Goal: Task Accomplishment & Management: Use online tool/utility

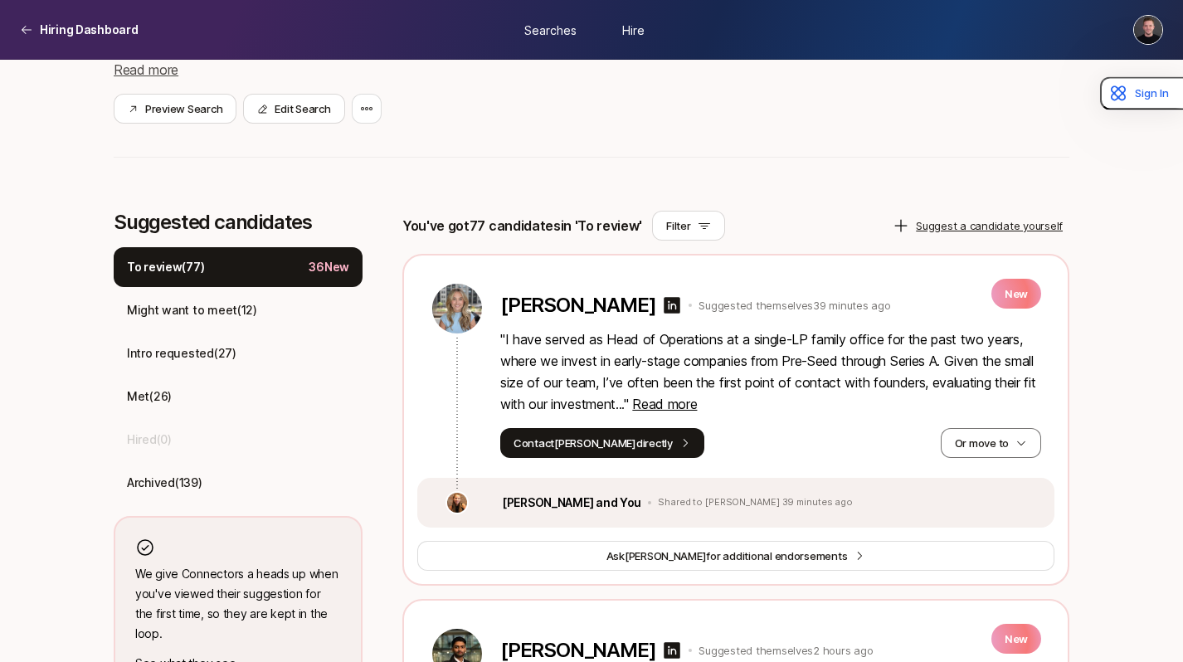
scroll to position [357, 0]
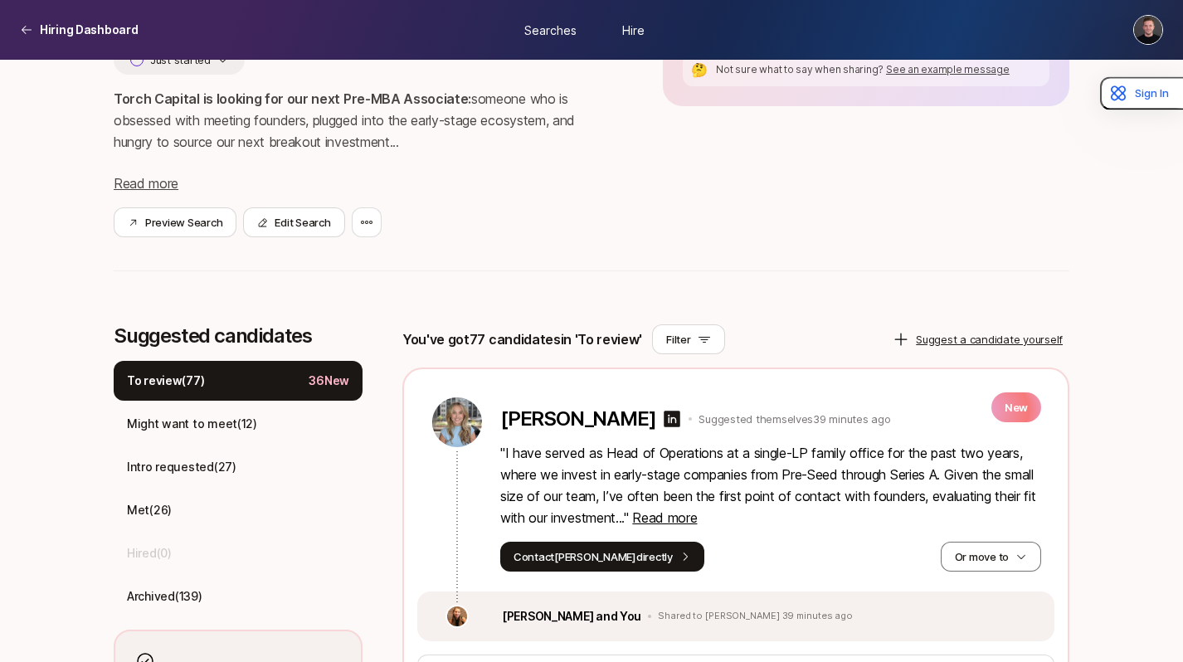
scroll to position [213, 0]
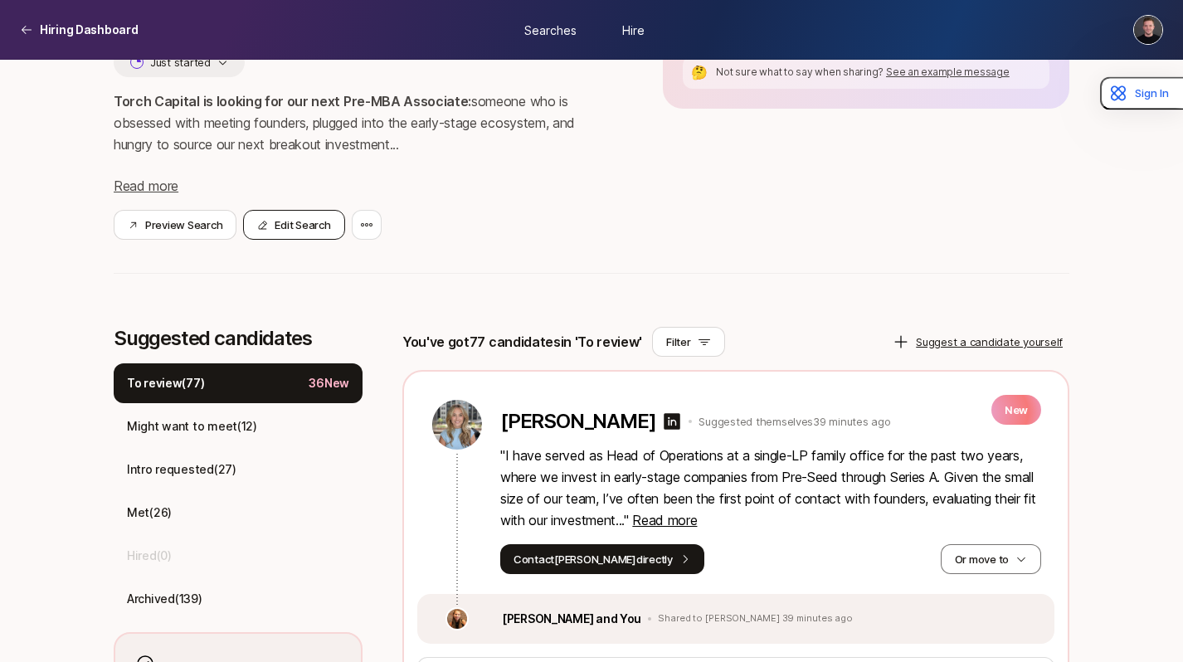
click at [293, 225] on button "Edit Search" at bounding box center [293, 225] width 101 height 30
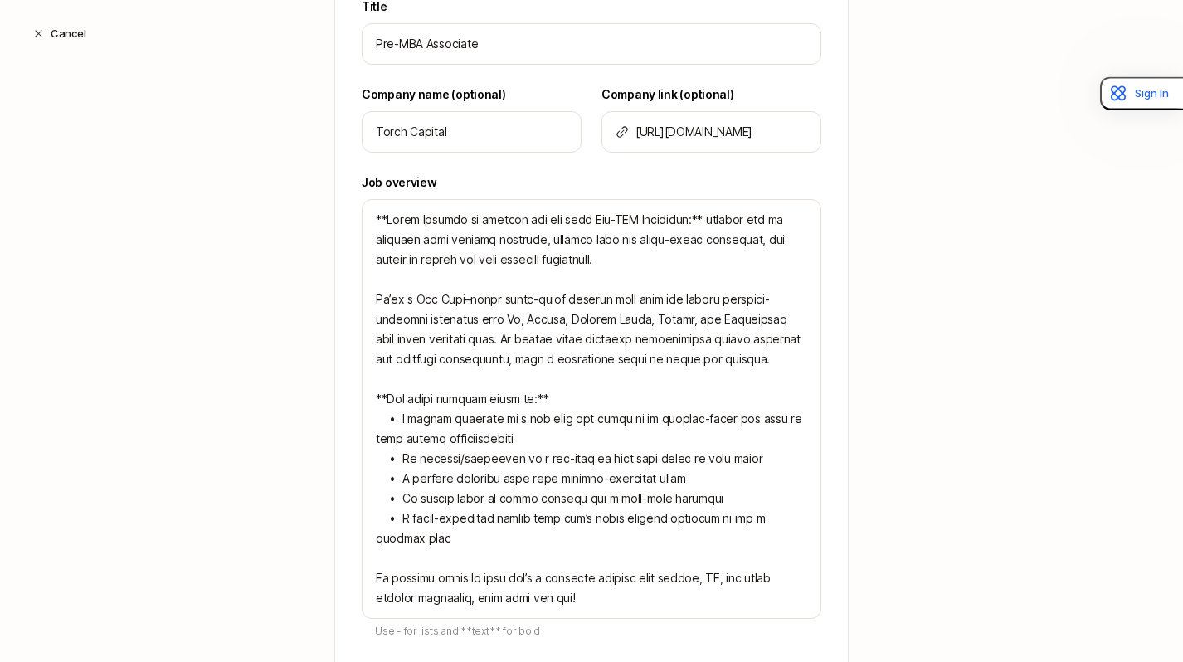
scroll to position [655, 0]
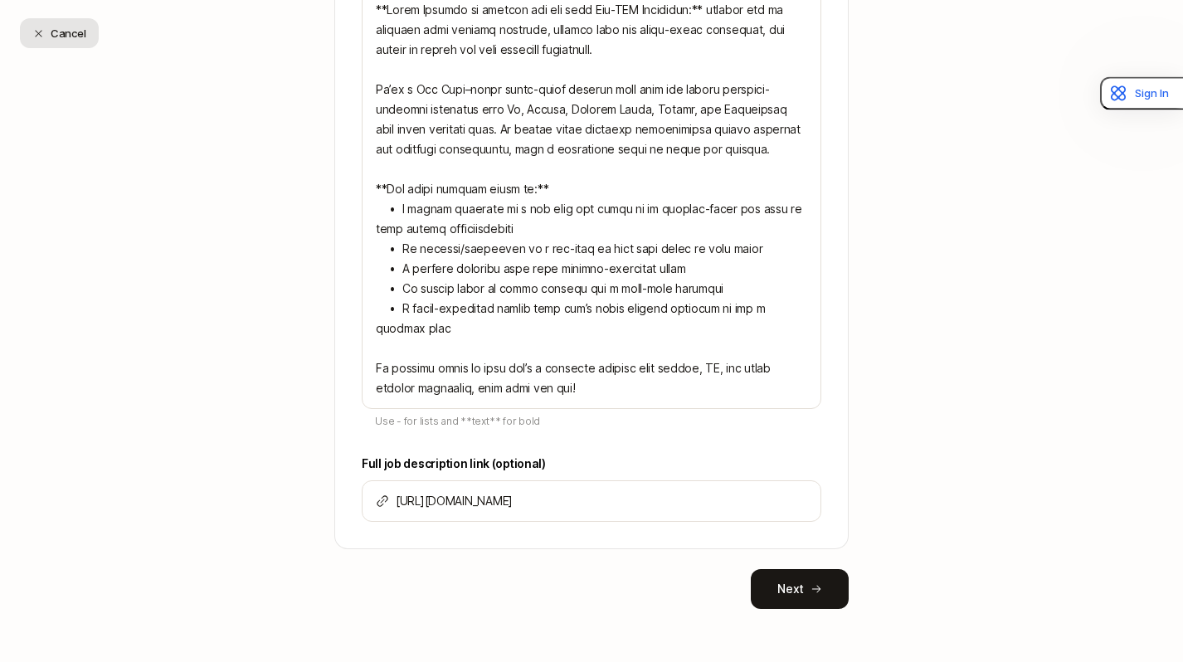
click at [51, 29] on button "Cancel" at bounding box center [59, 33] width 79 height 30
type textarea "x"
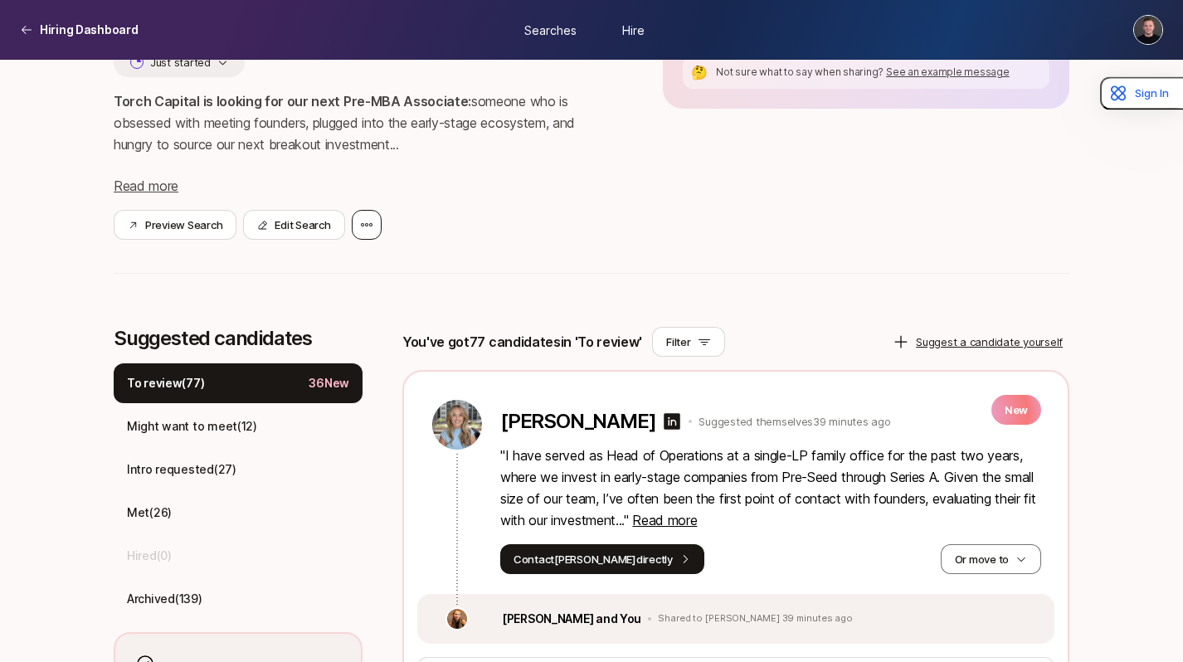
click at [377, 216] on div at bounding box center [367, 225] width 30 height 30
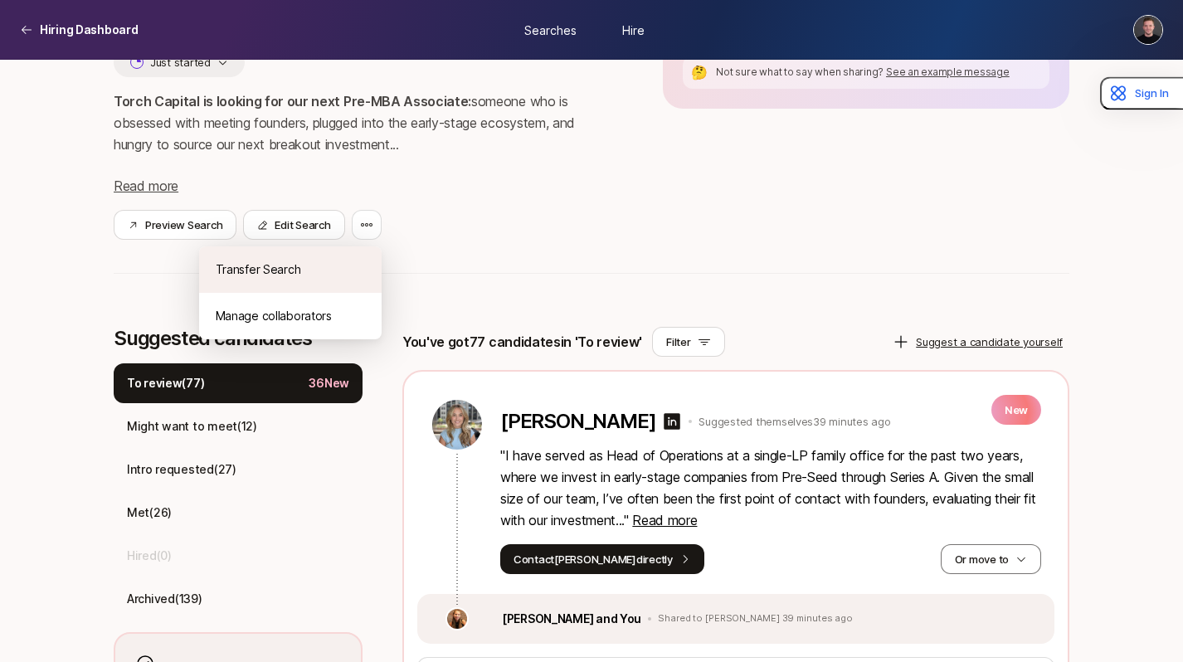
click at [305, 278] on div "Transfer Search" at bounding box center [290, 269] width 182 height 46
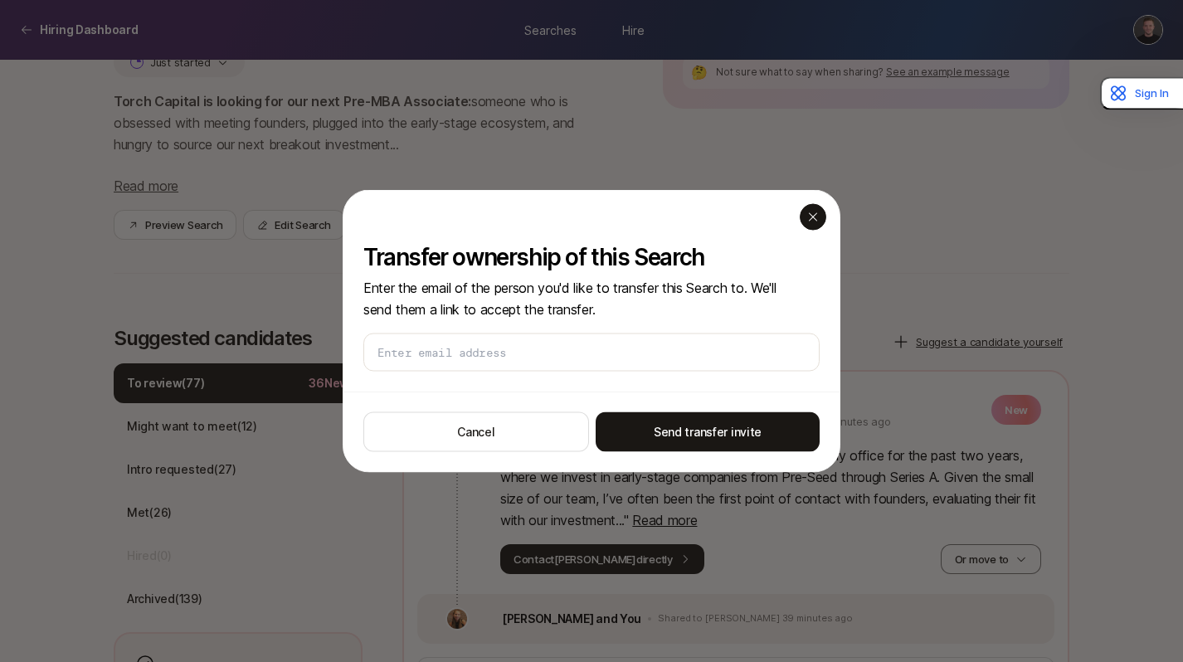
click at [814, 216] on icon "button" at bounding box center [812, 217] width 13 height 13
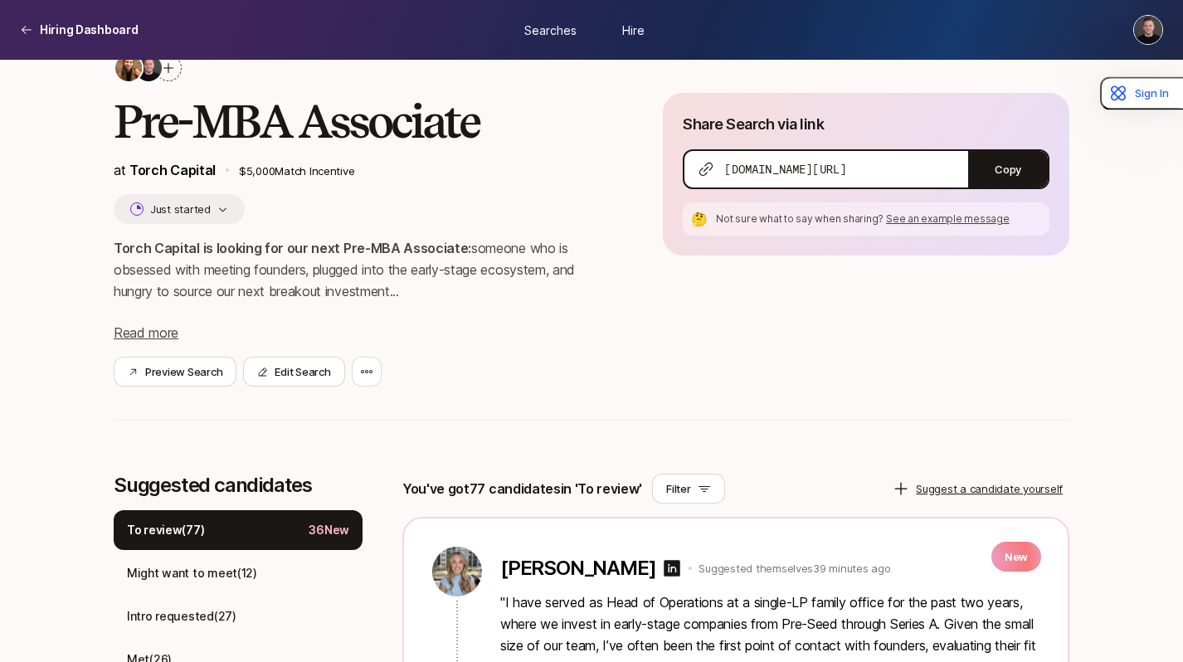
scroll to position [95, 0]
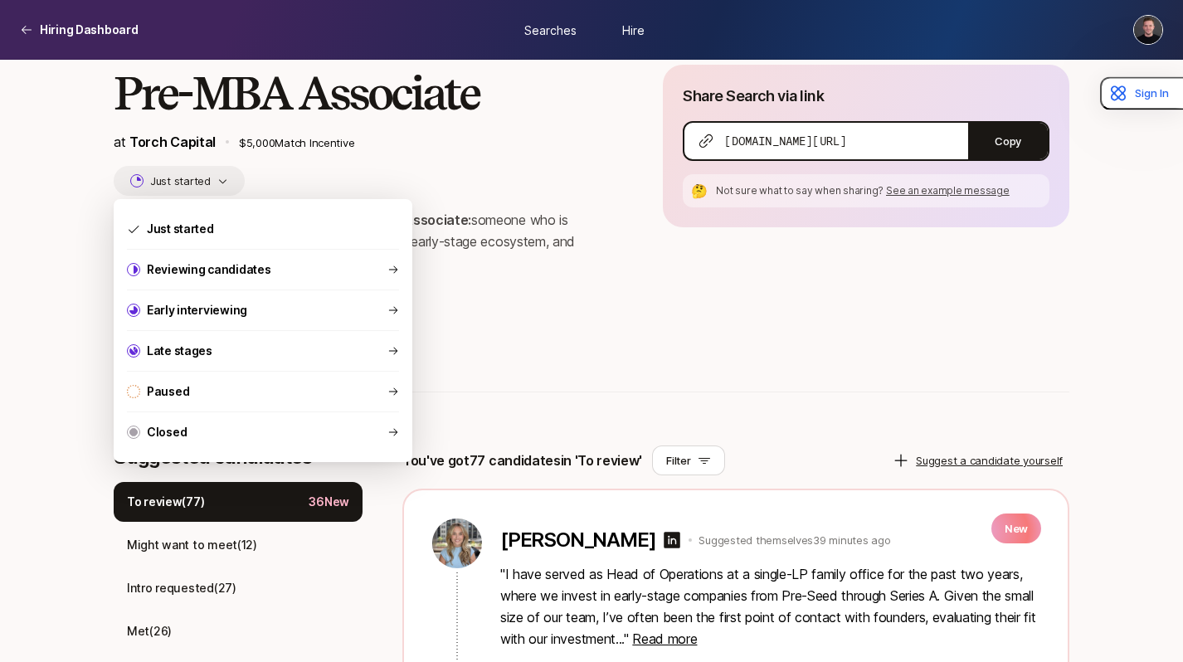
click at [219, 180] on icon "button" at bounding box center [222, 181] width 11 height 11
click at [473, 357] on div "Preview Search Edit Search" at bounding box center [362, 343] width 496 height 30
